Goal: Find specific page/section: Find specific page/section

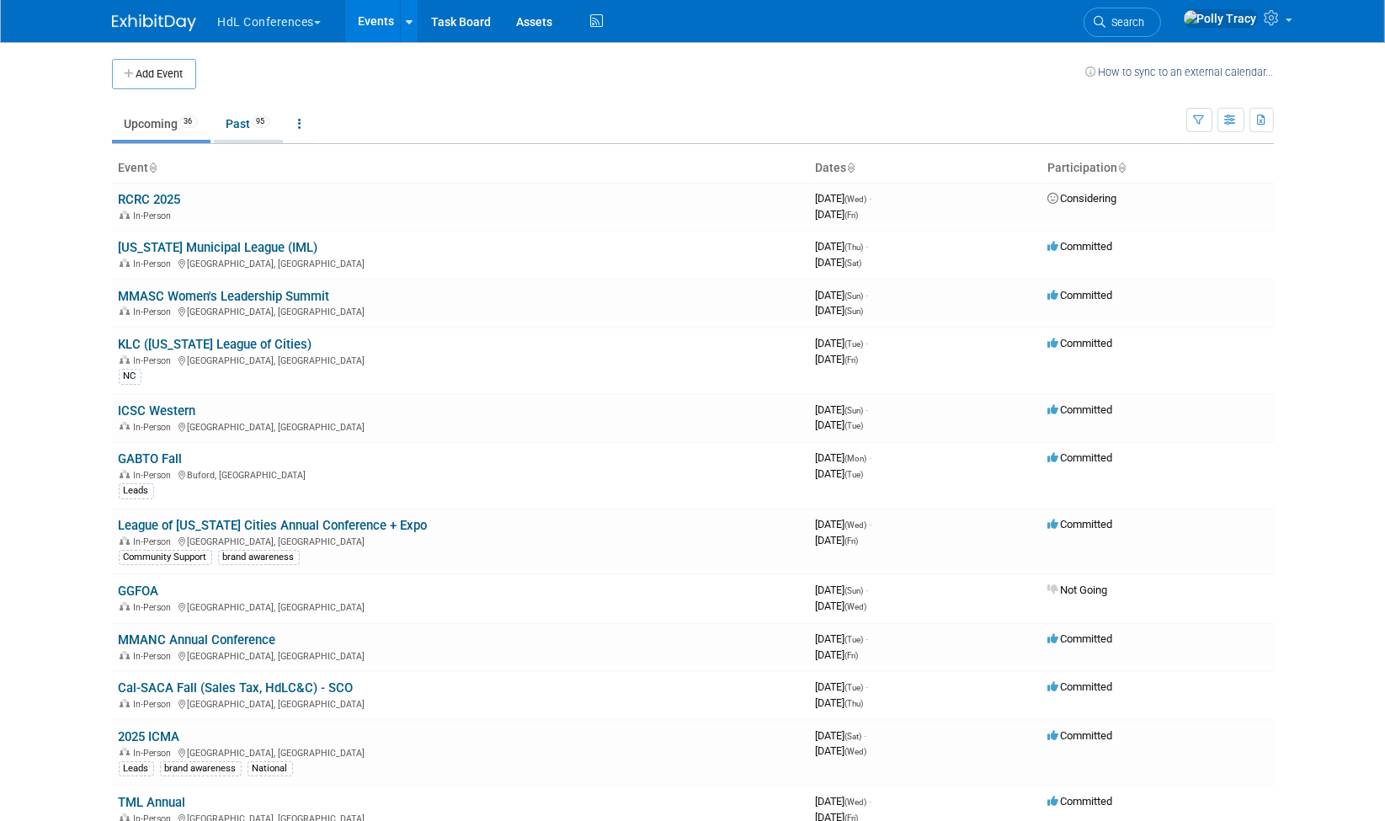
click at [253, 125] on link "Past 95" at bounding box center [248, 124] width 69 height 32
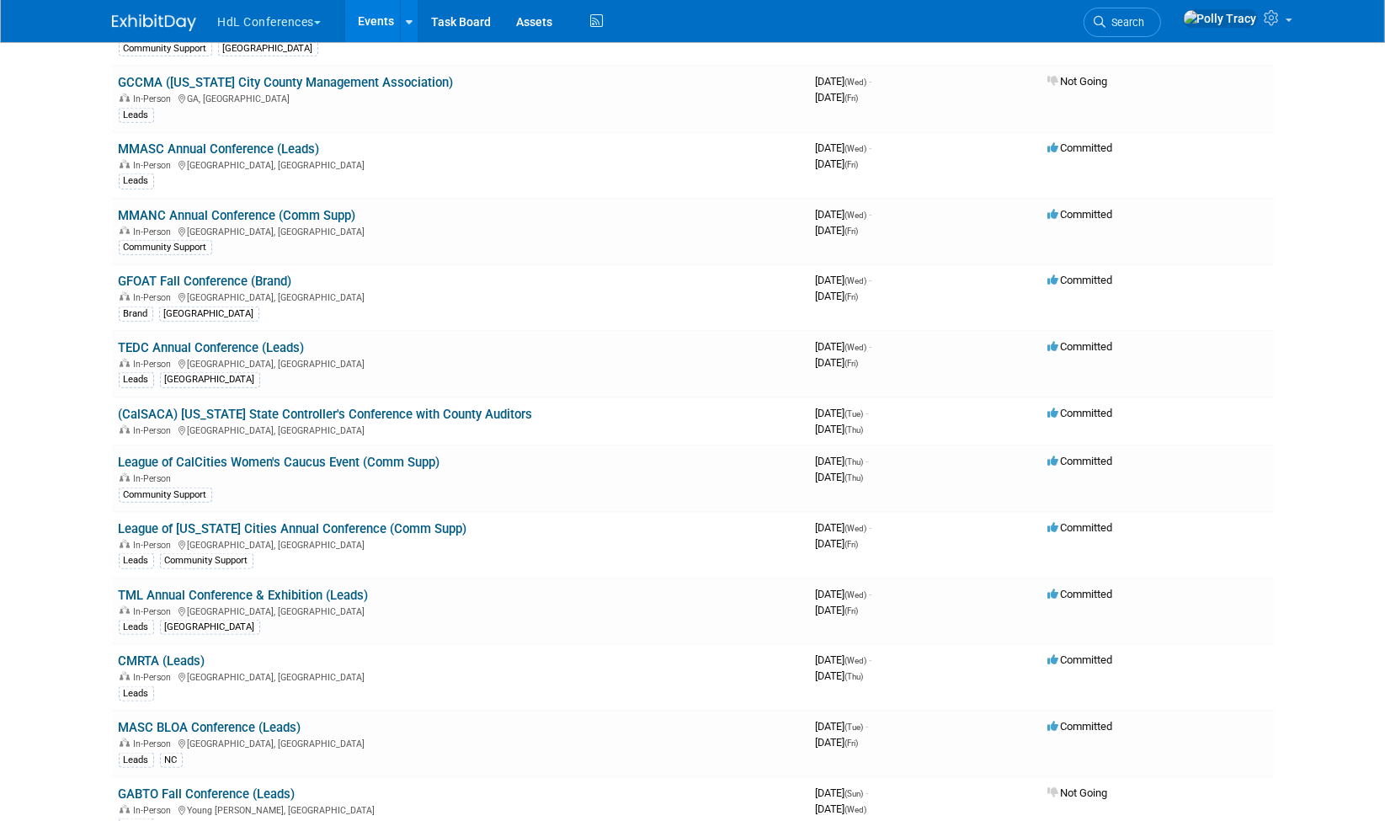
scroll to position [2232, 0]
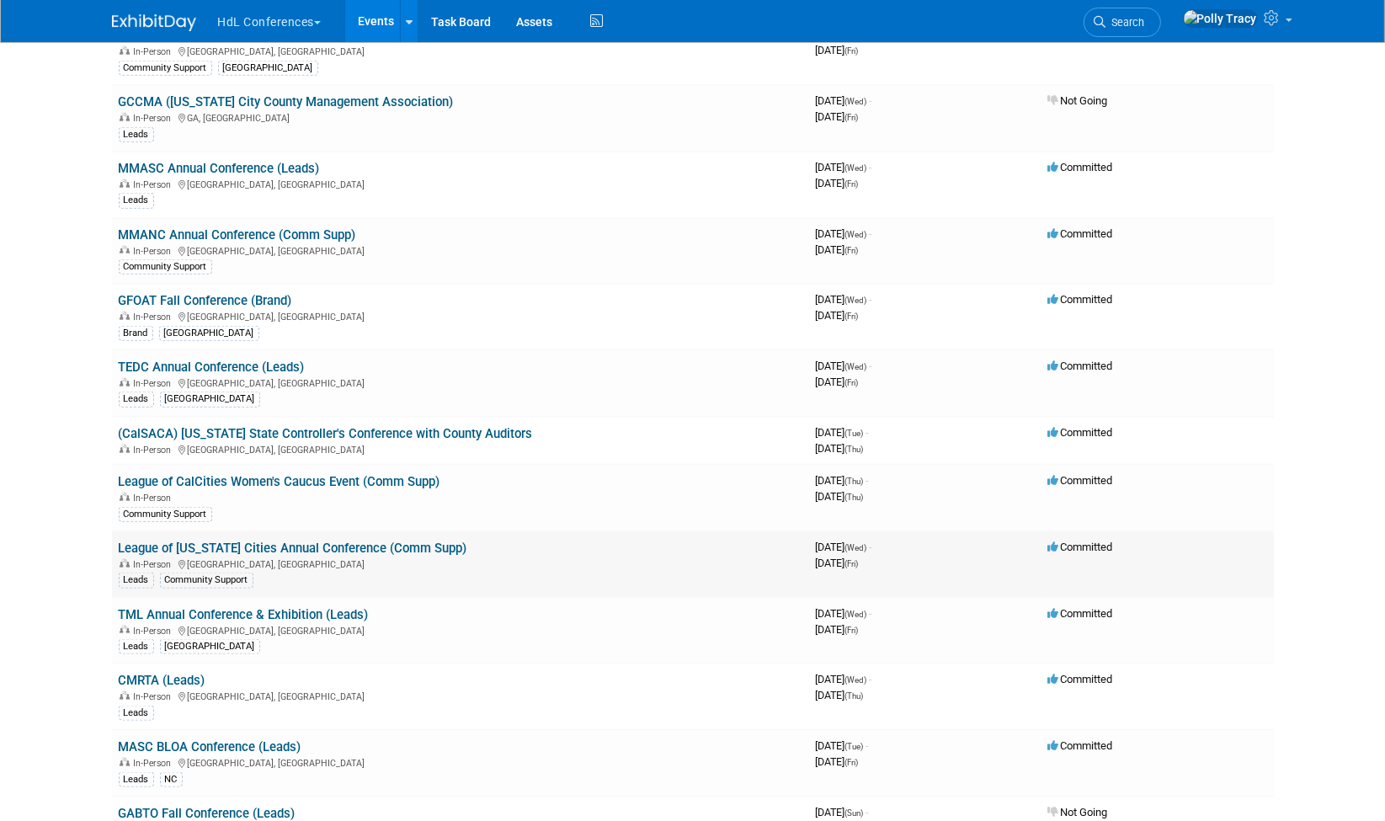
click at [368, 540] on link "League of [US_STATE] Cities Annual Conference (Comm Supp)" at bounding box center [293, 547] width 349 height 15
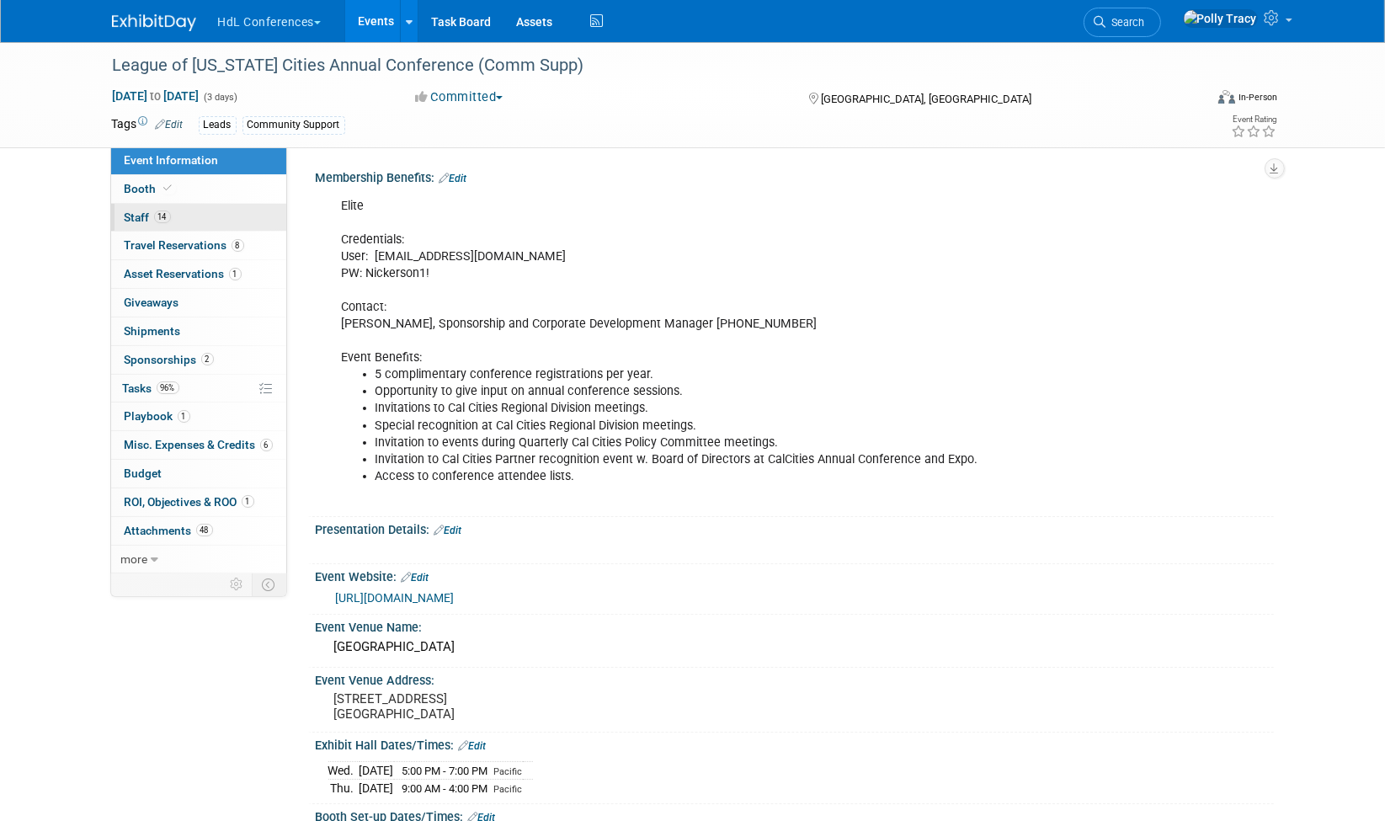
click at [130, 206] on link "14 Staff 14" at bounding box center [198, 218] width 175 height 28
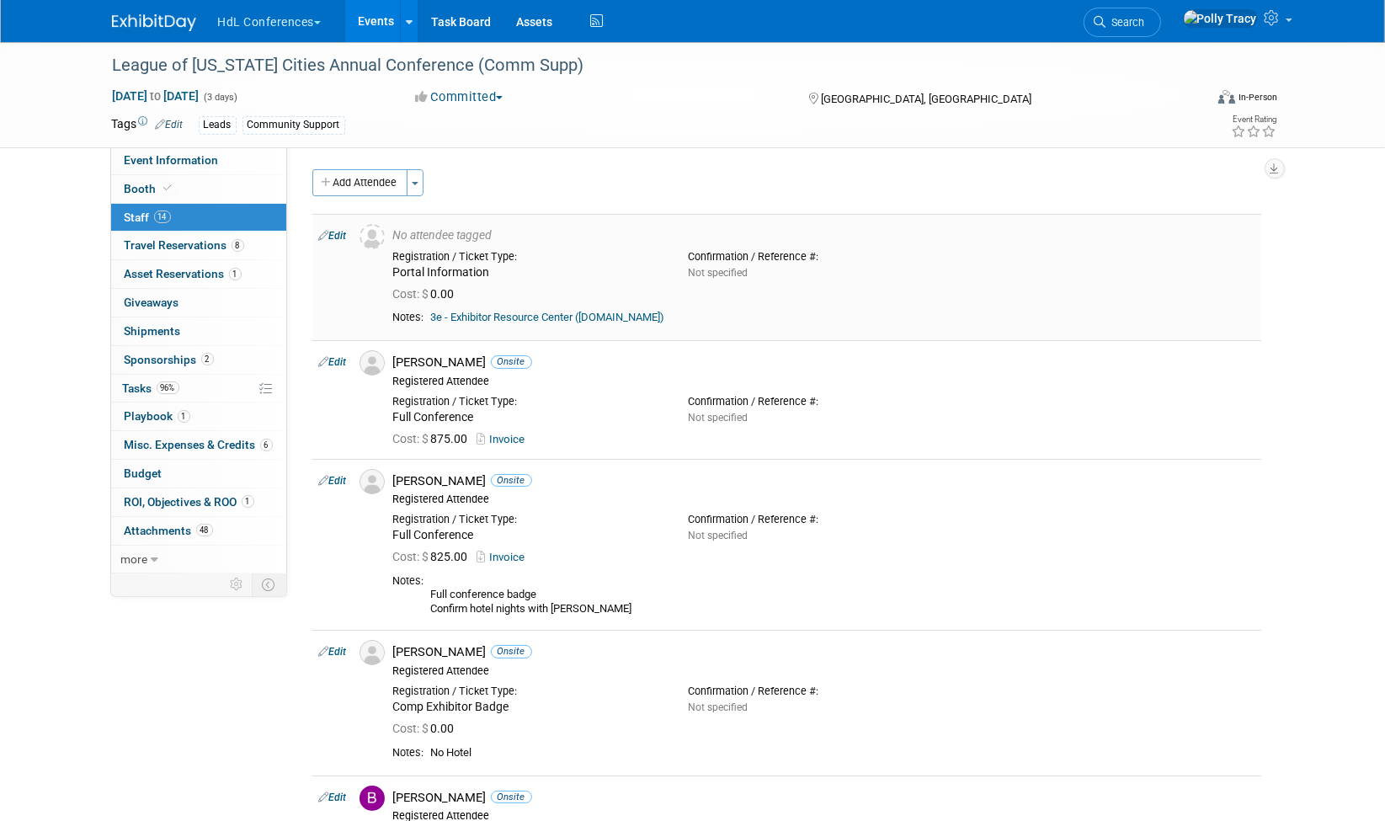
click at [495, 317] on link "3e - Exhibitor Resource Center ([DOMAIN_NAME])" at bounding box center [548, 317] width 234 height 13
click at [167, 154] on span "Event Information" at bounding box center [172, 159] width 94 height 13
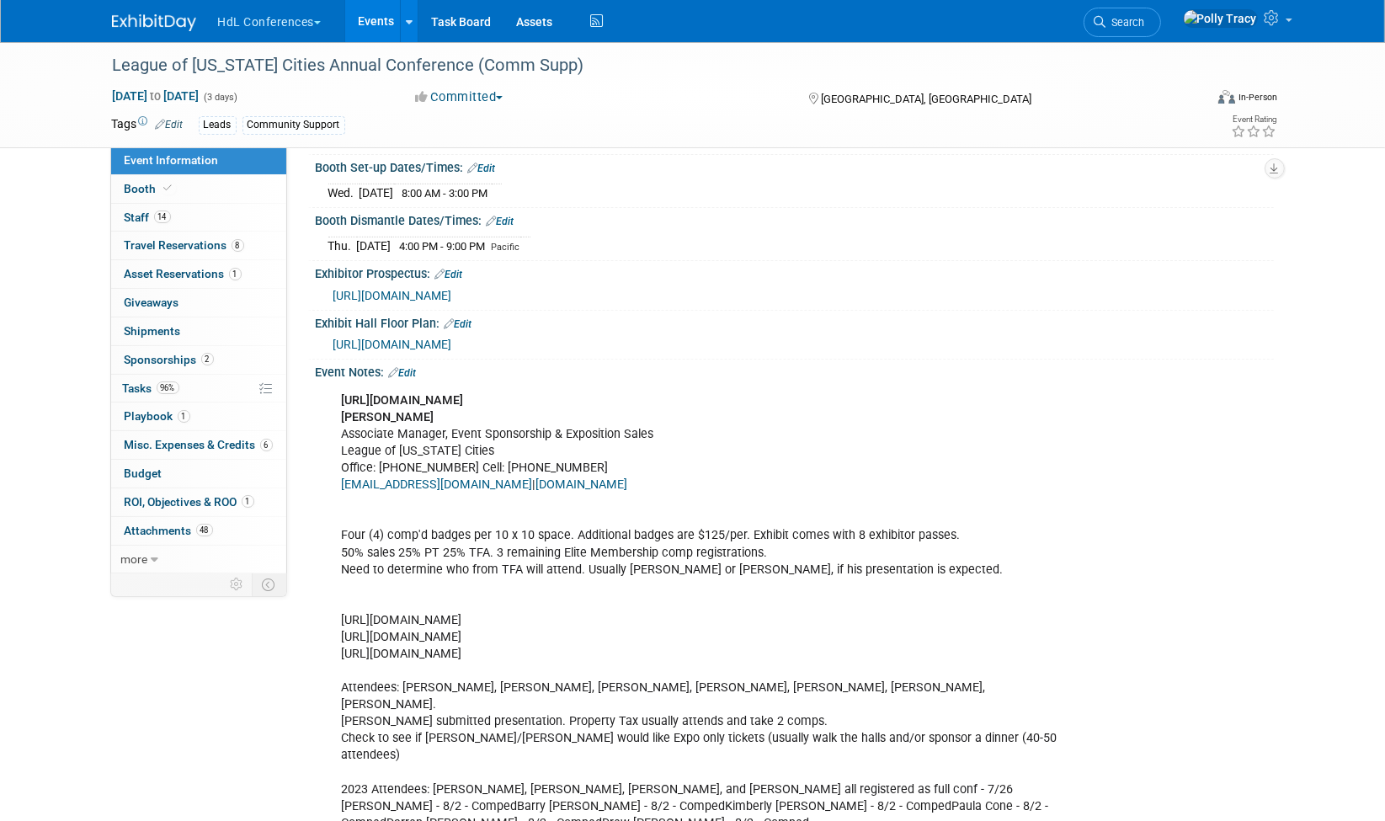
scroll to position [652, 0]
click at [141, 213] on span "Staff 14" at bounding box center [148, 216] width 46 height 13
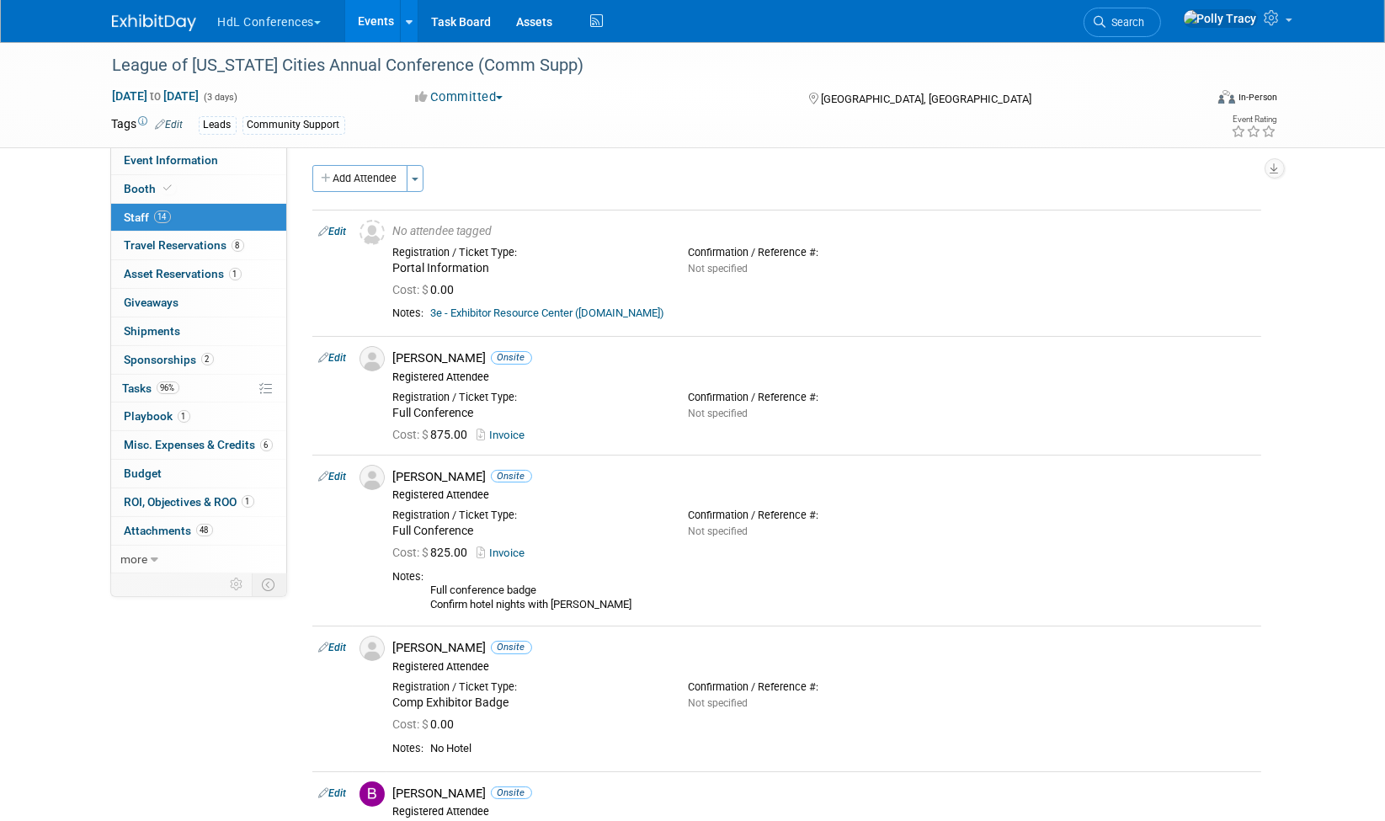
scroll to position [0, 0]
